Goal: Task Accomplishment & Management: Complete application form

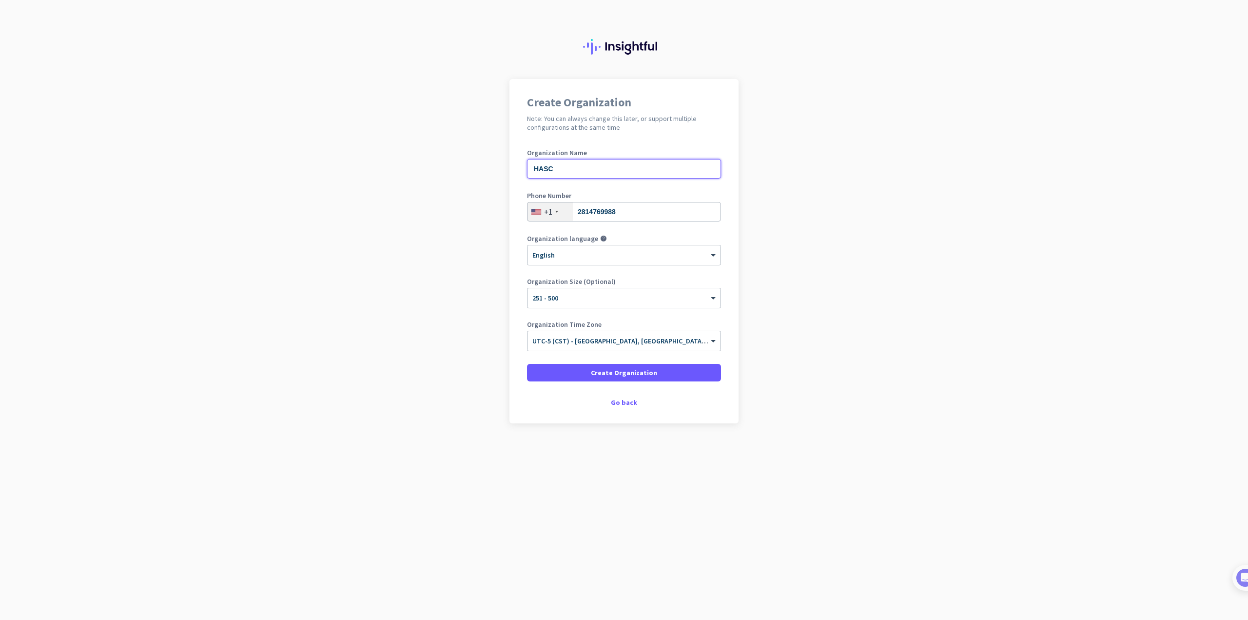
click at [585, 171] on input "HASC" at bounding box center [624, 169] width 194 height 20
type input "HASC-DEMO"
click at [643, 368] on span "Create Organization" at bounding box center [624, 373] width 66 height 10
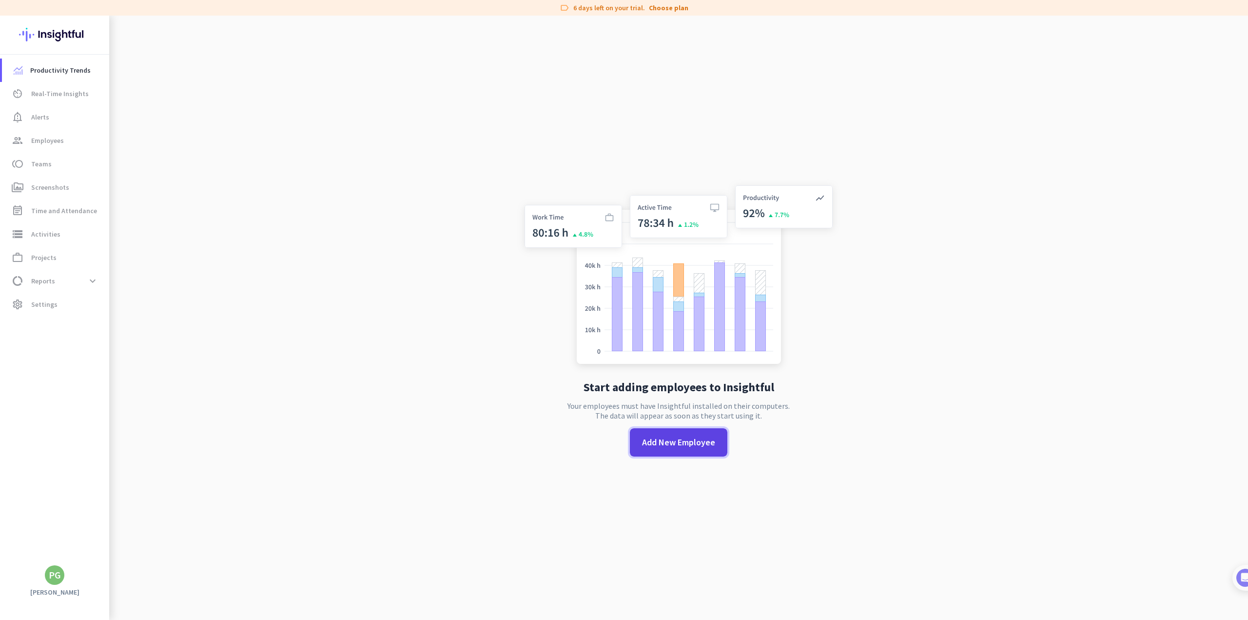
click at [667, 433] on span at bounding box center [679, 442] width 98 height 23
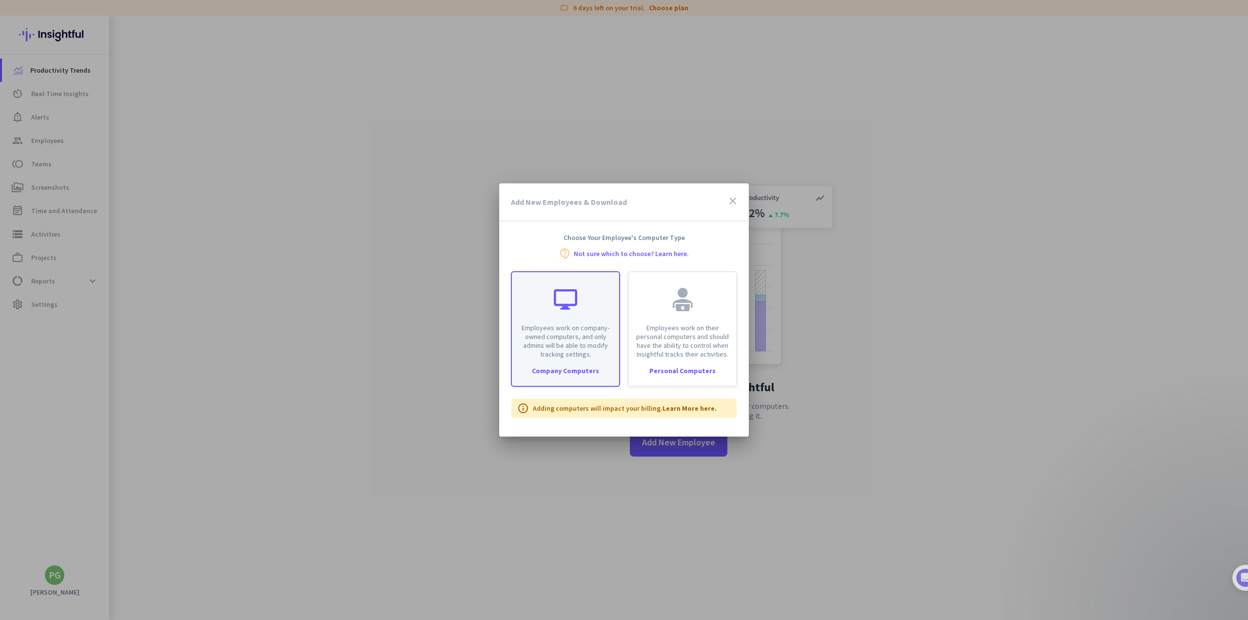
click at [574, 363] on div "Employees work on company-owned computers, and only admins will be able to modi…" at bounding box center [565, 329] width 109 height 116
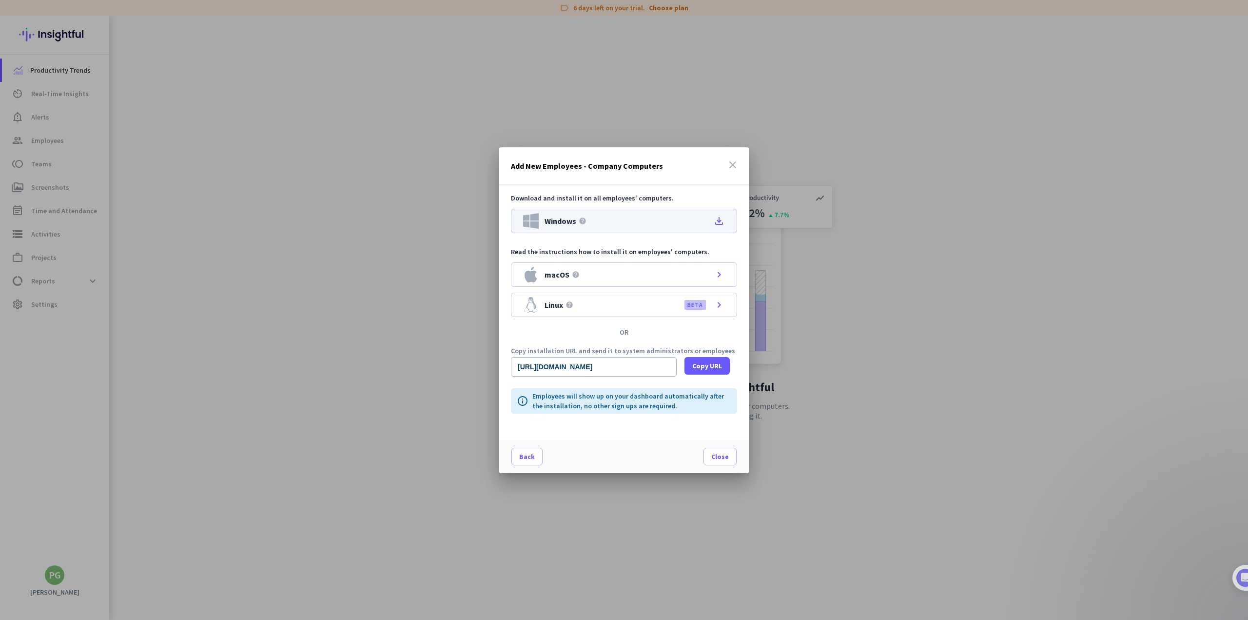
click at [720, 220] on icon "file_download" at bounding box center [719, 221] width 12 height 12
click at [698, 369] on span "Copy URL" at bounding box center [707, 366] width 30 height 10
click at [740, 163] on div "Add New Employees - Company Computers close" at bounding box center [624, 166] width 250 height 38
click at [728, 164] on icon "close" at bounding box center [733, 165] width 12 height 12
